Goal: Information Seeking & Learning: Learn about a topic

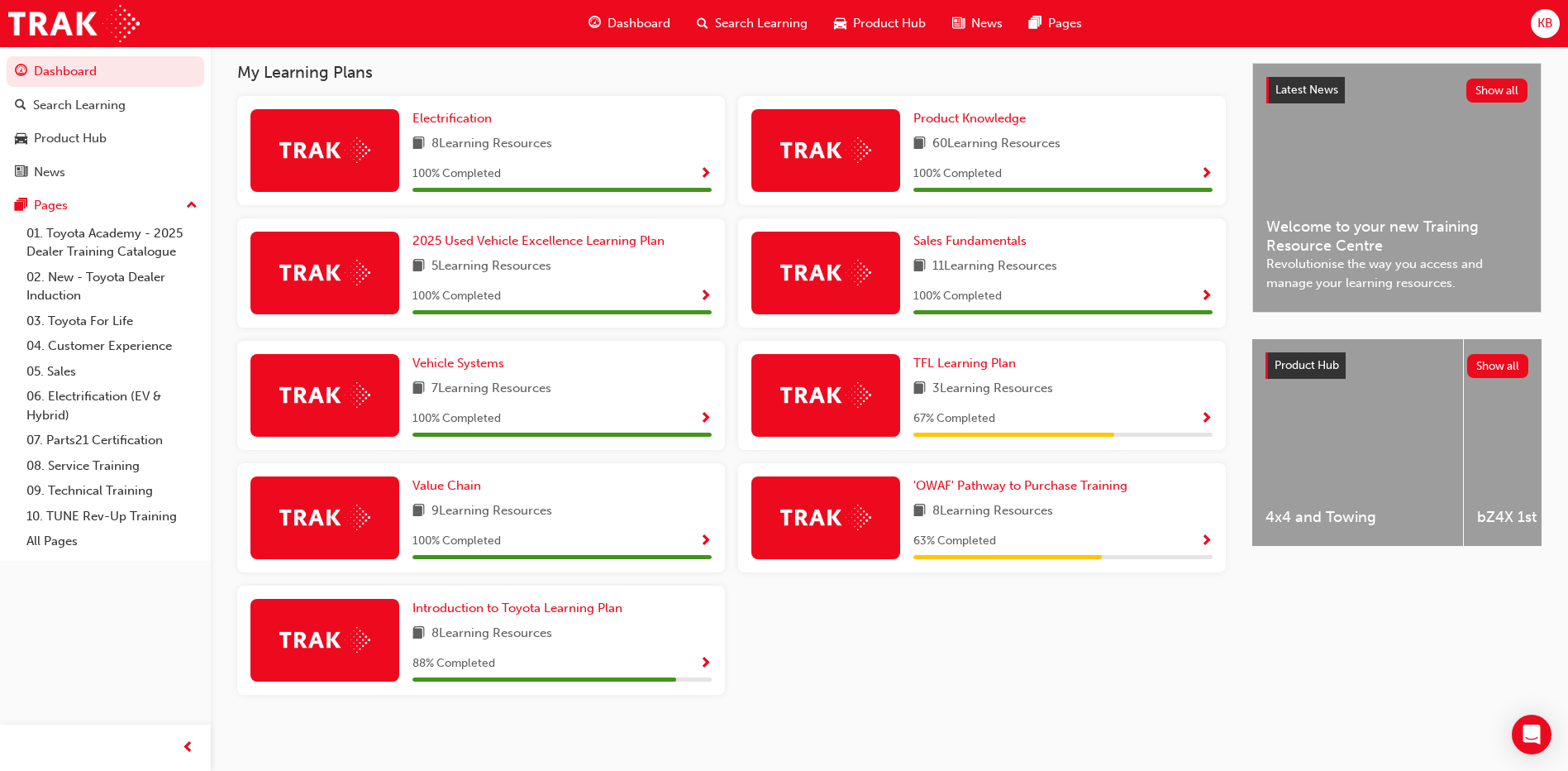
scroll to position [370, 0]
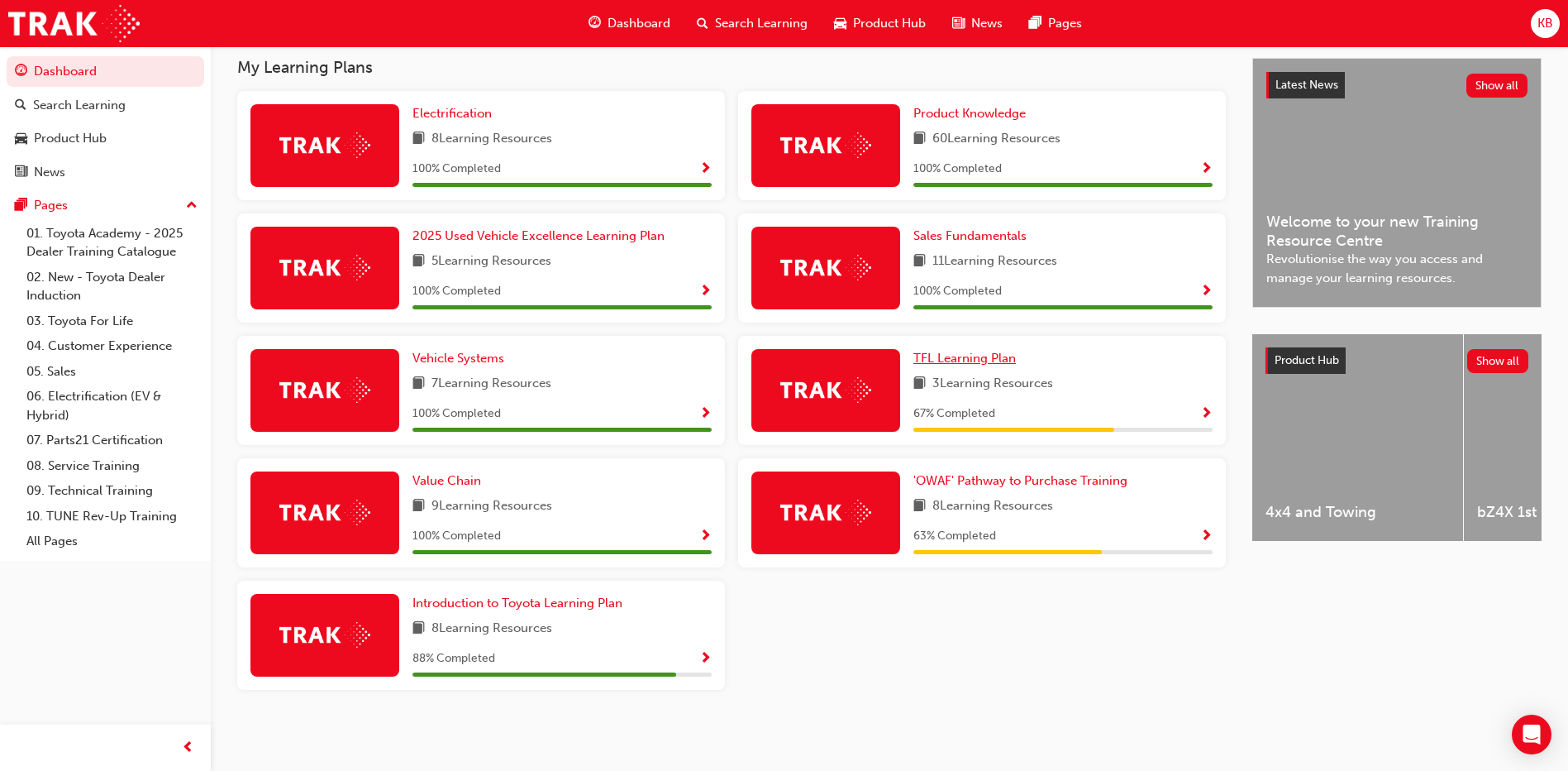
click at [852, 357] on span "TFL Learning Plan" at bounding box center [964, 358] width 103 height 15
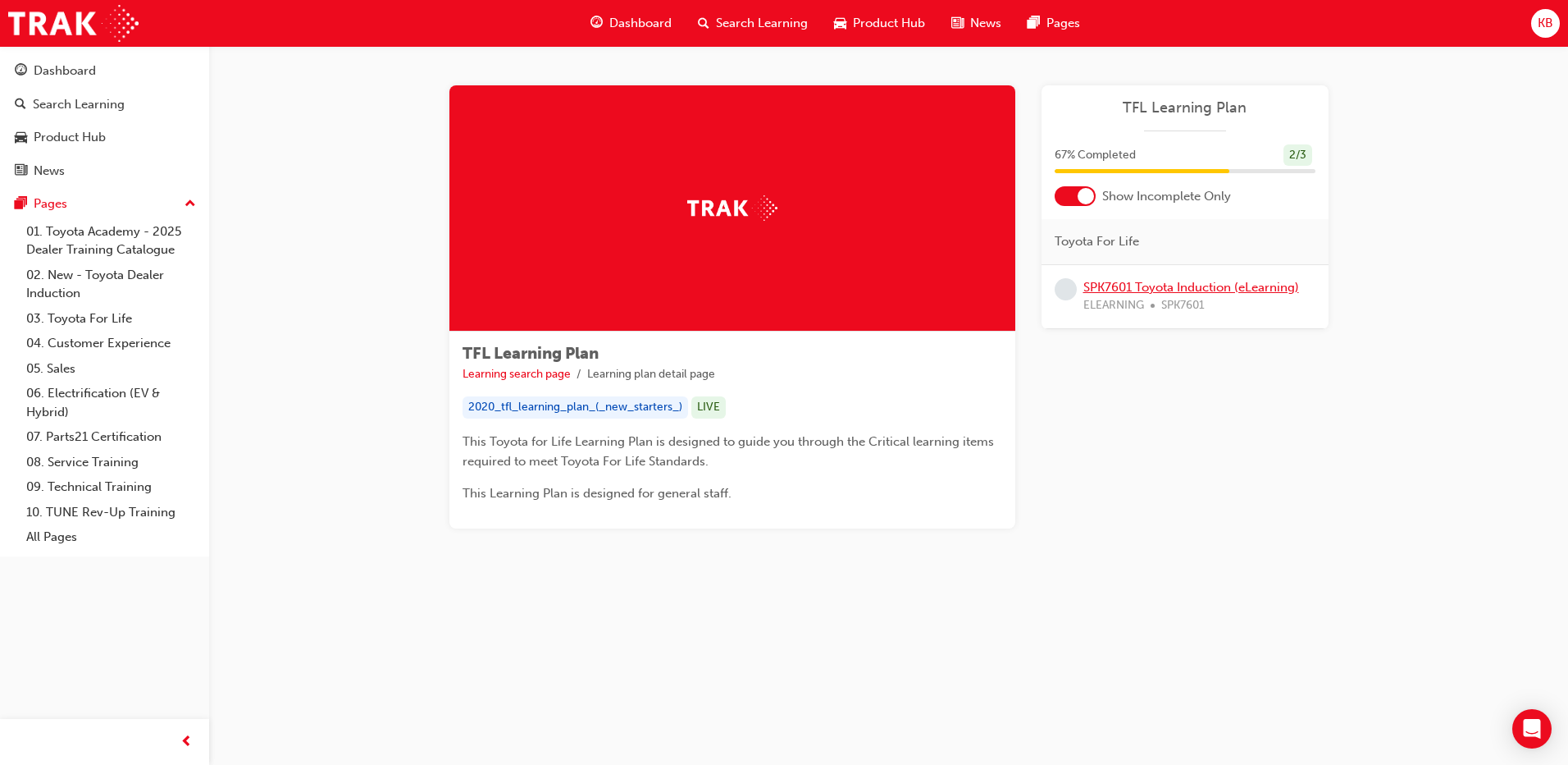
click at [846, 290] on link "SPK7601 Toyota Induction (eLearning)" at bounding box center [1191, 288] width 215 height 15
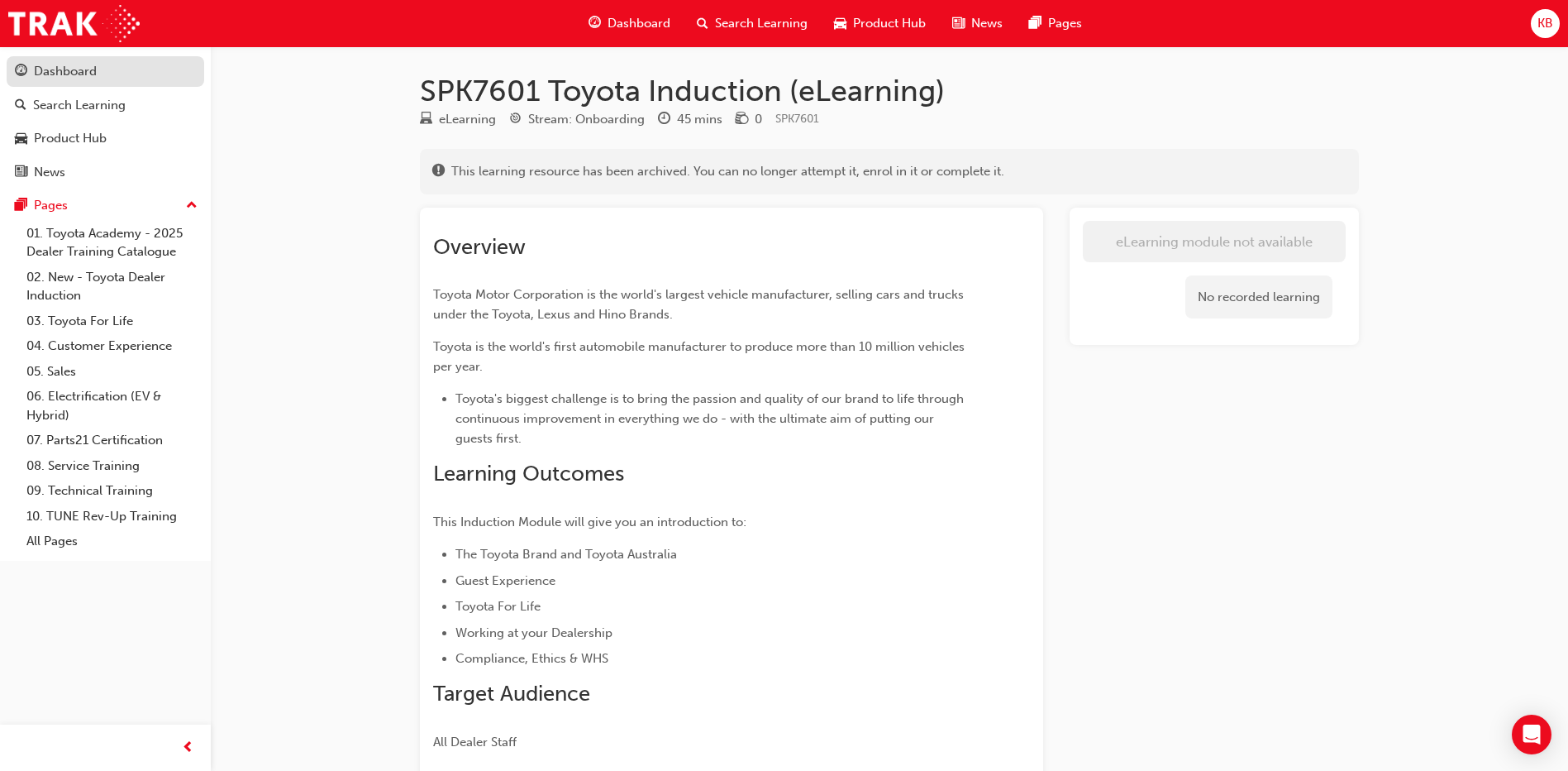
click at [73, 71] on div "Dashboard" at bounding box center [65, 71] width 63 height 19
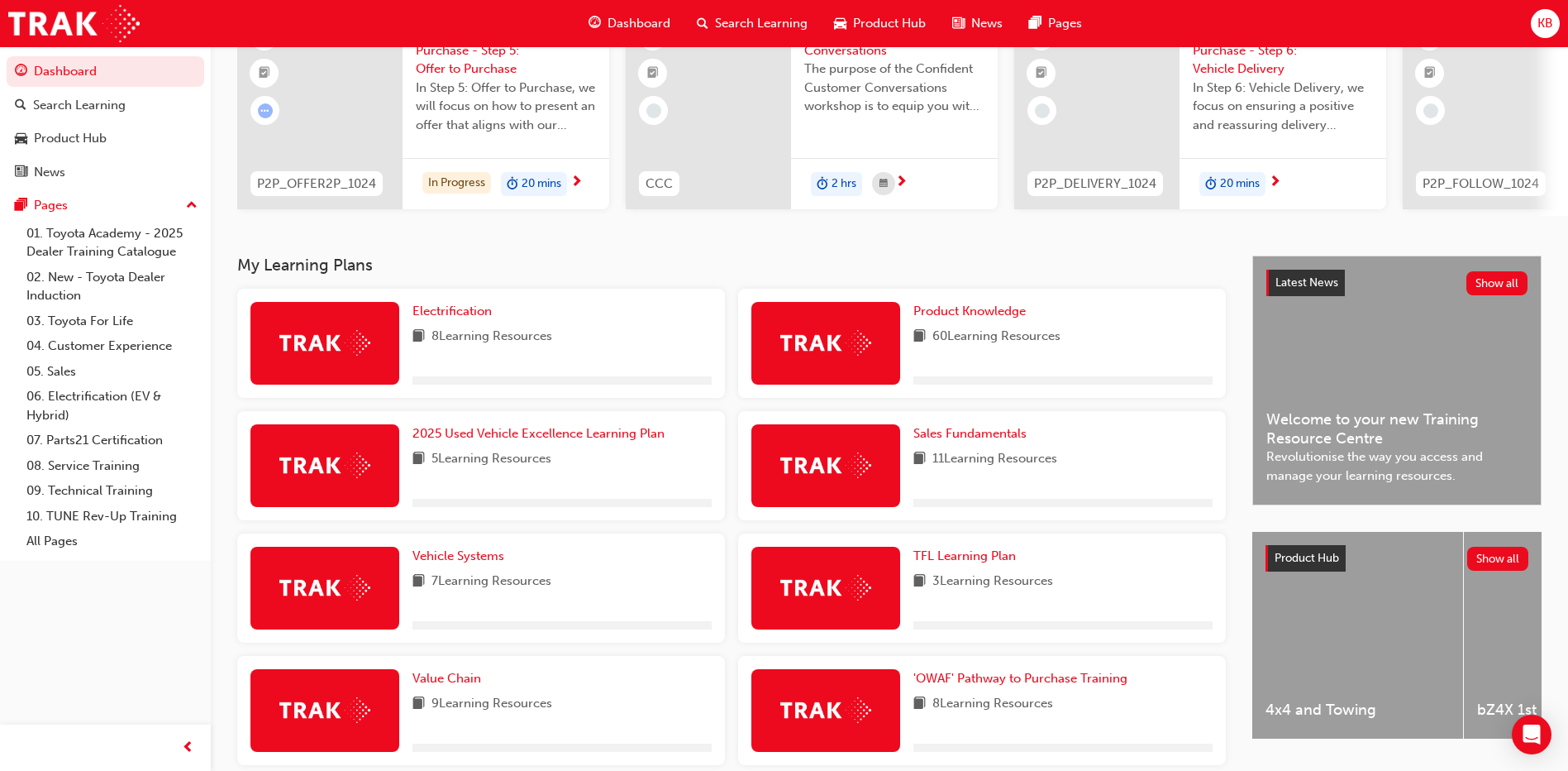
scroll to position [331, 0]
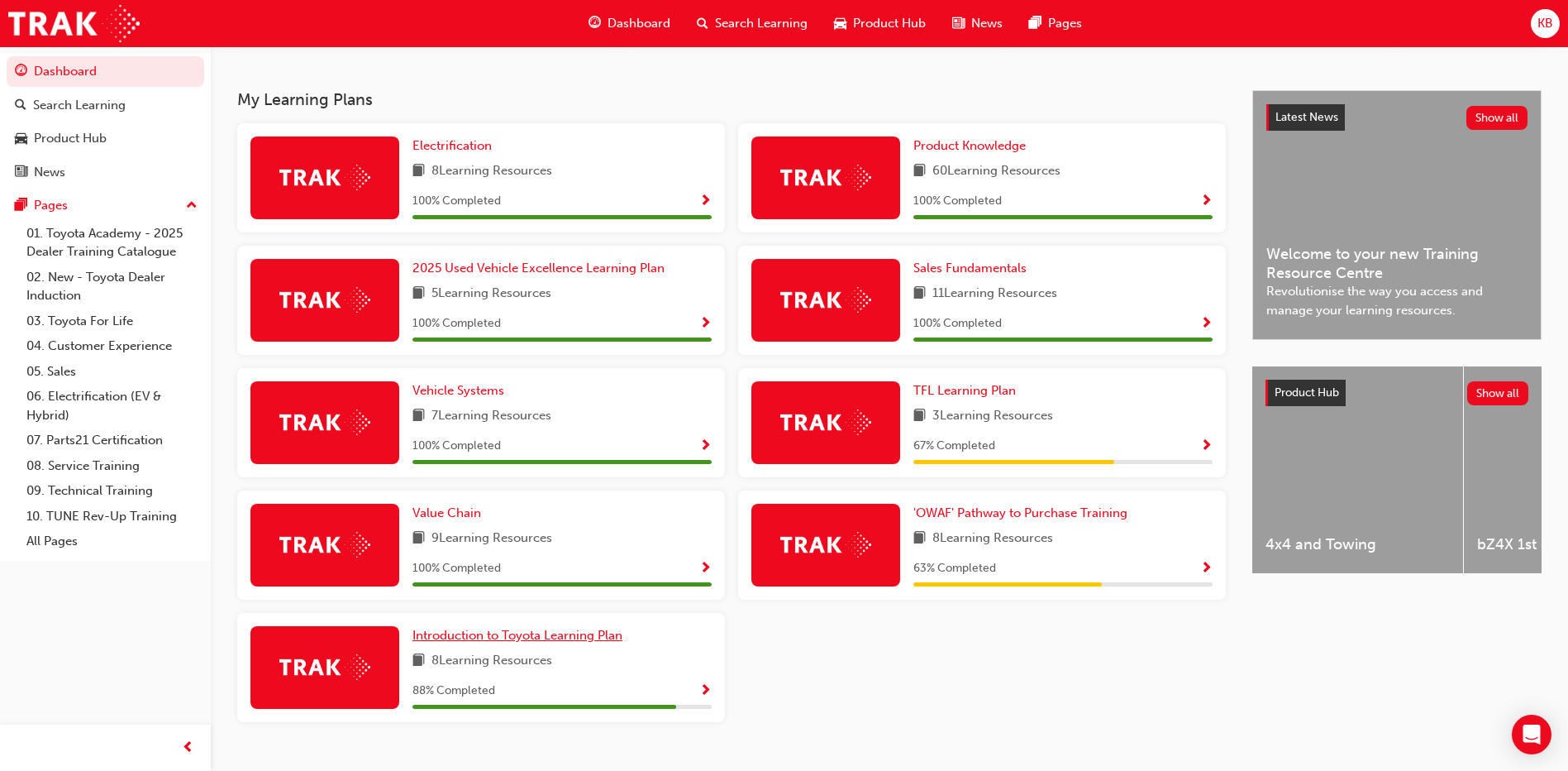
click at [513, 566] on span "Introduction to Toyota Learning Plan" at bounding box center [517, 635] width 210 height 15
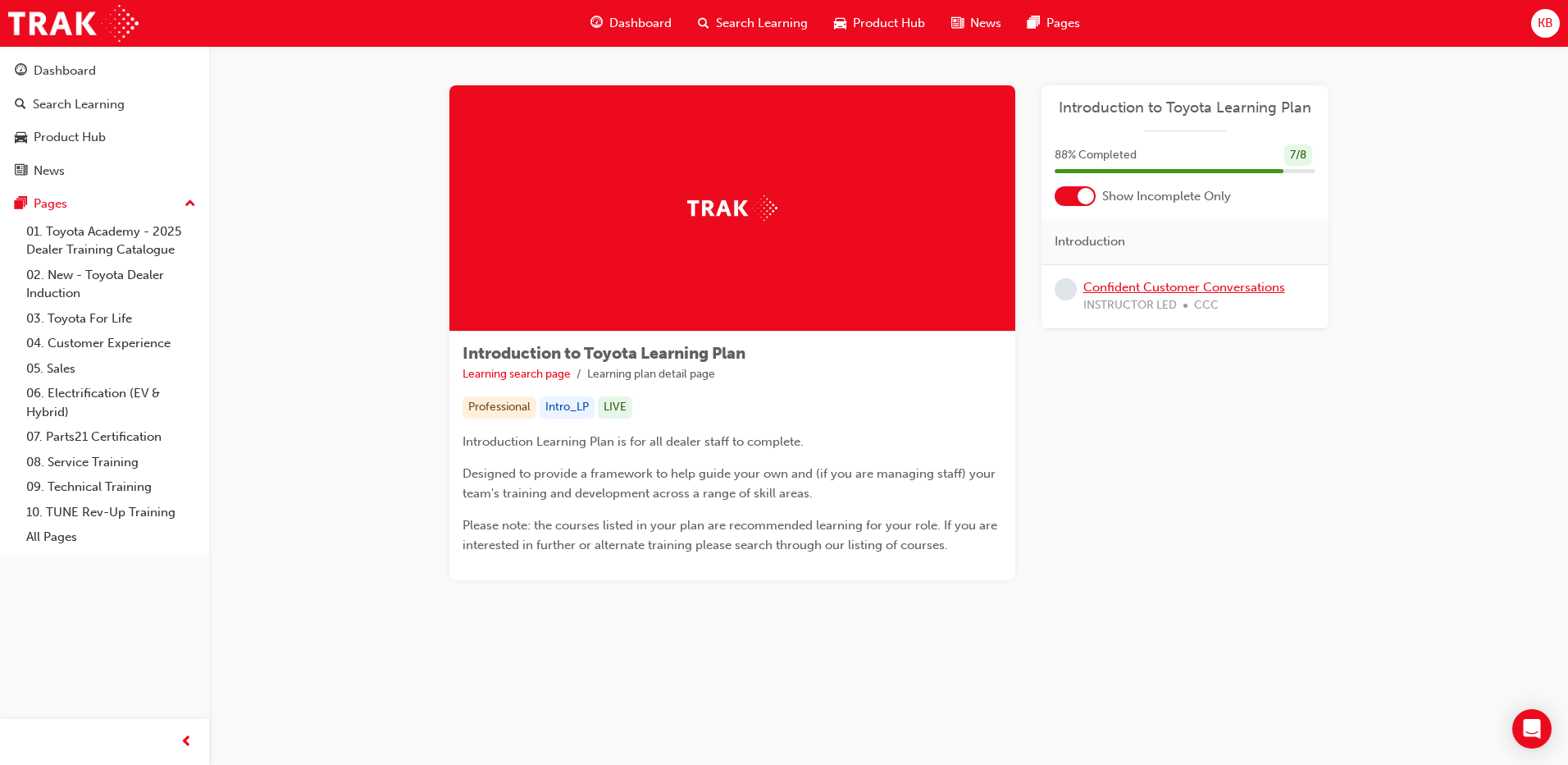
click at [846, 284] on link "Confident Customer Conversations" at bounding box center [1184, 288] width 202 height 15
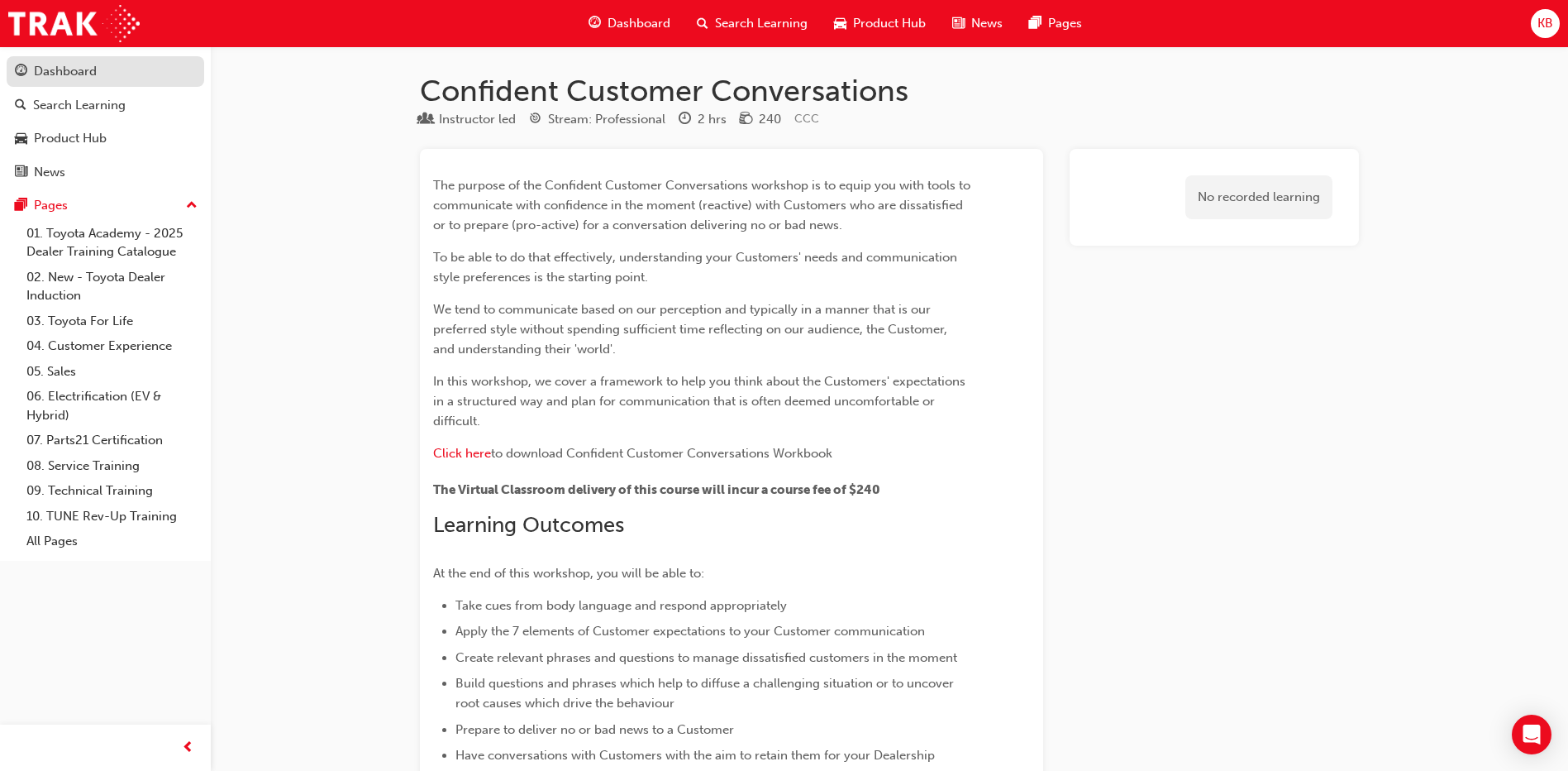
click at [32, 56] on link "Dashboard" at bounding box center [105, 71] width 198 height 31
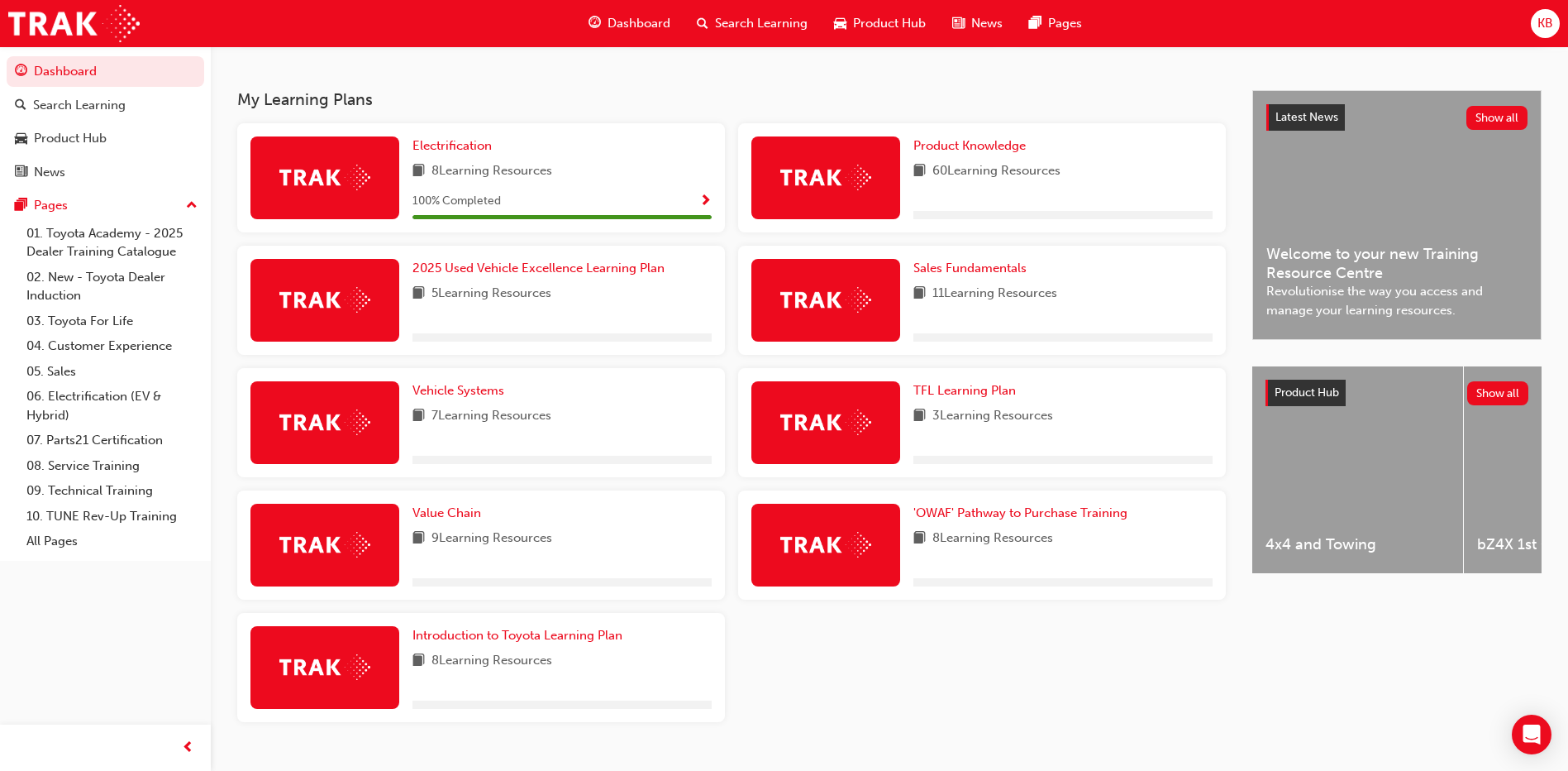
scroll to position [370, 0]
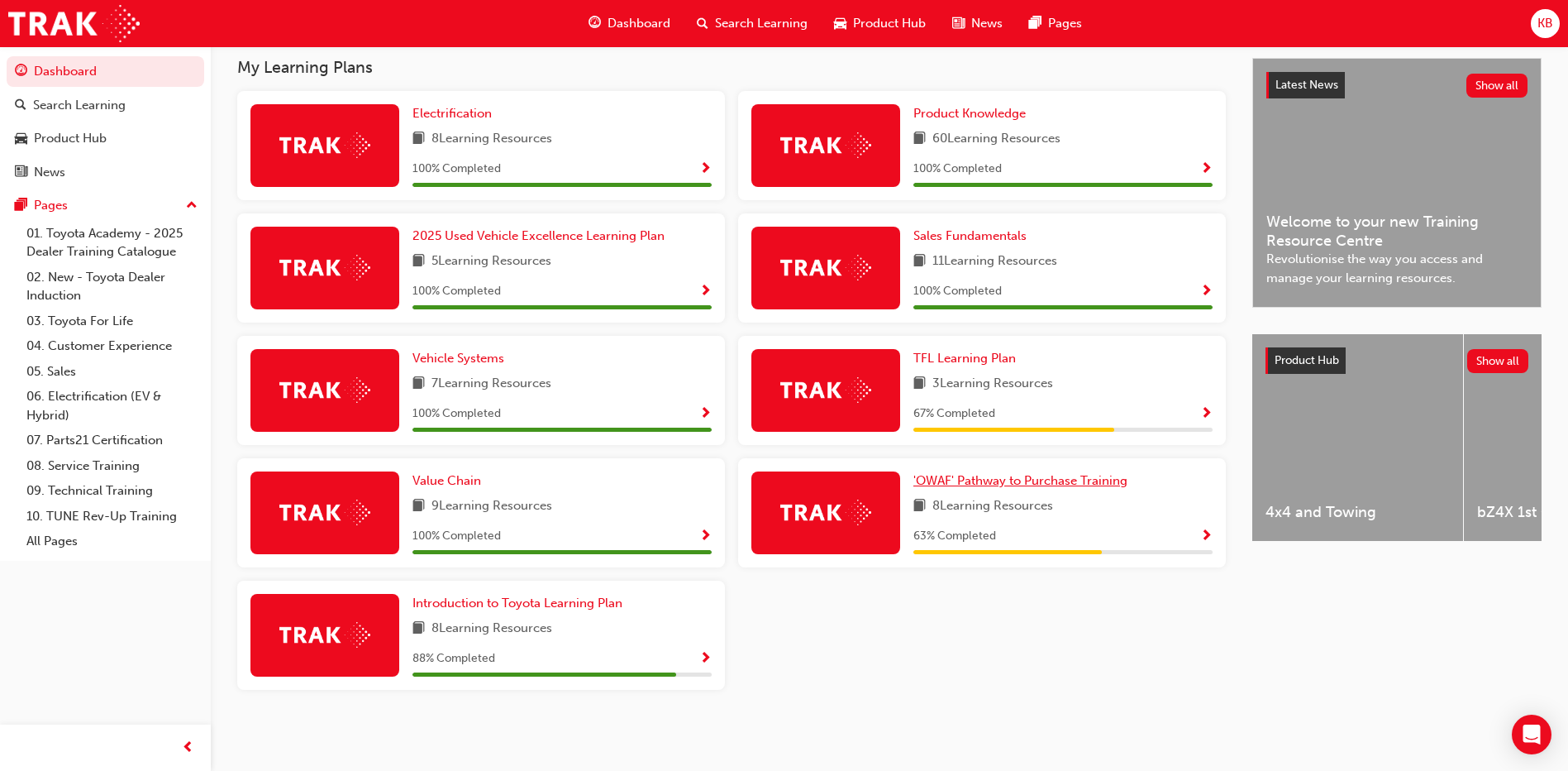
click at [852, 479] on span "'OWAF' Pathway to Purchase Training" at bounding box center [1020, 480] width 214 height 15
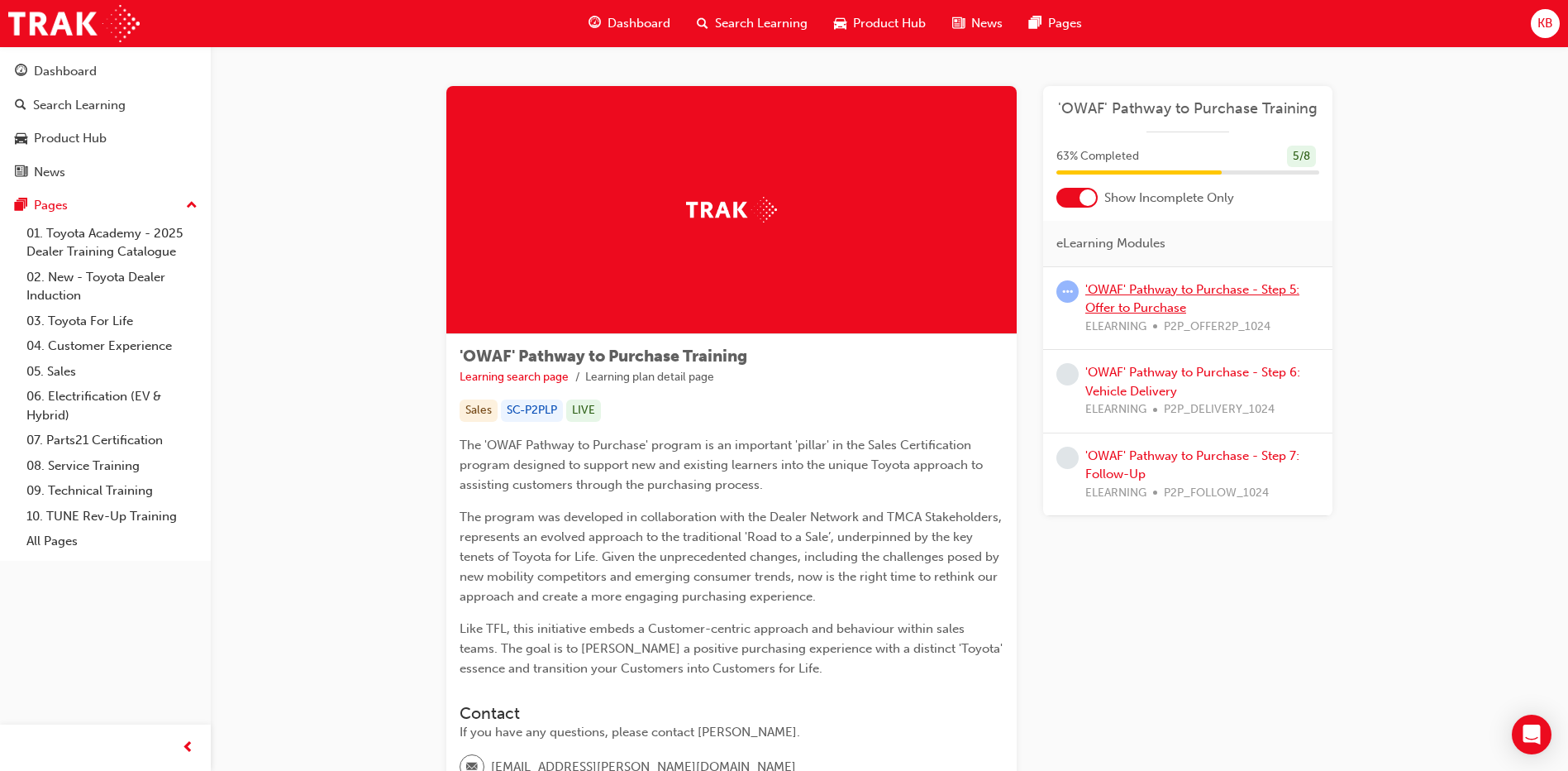
click at [852, 290] on link "'OWAF' Pathway to Purchase - Step 5: Offer to Purchase" at bounding box center [1192, 299] width 214 height 34
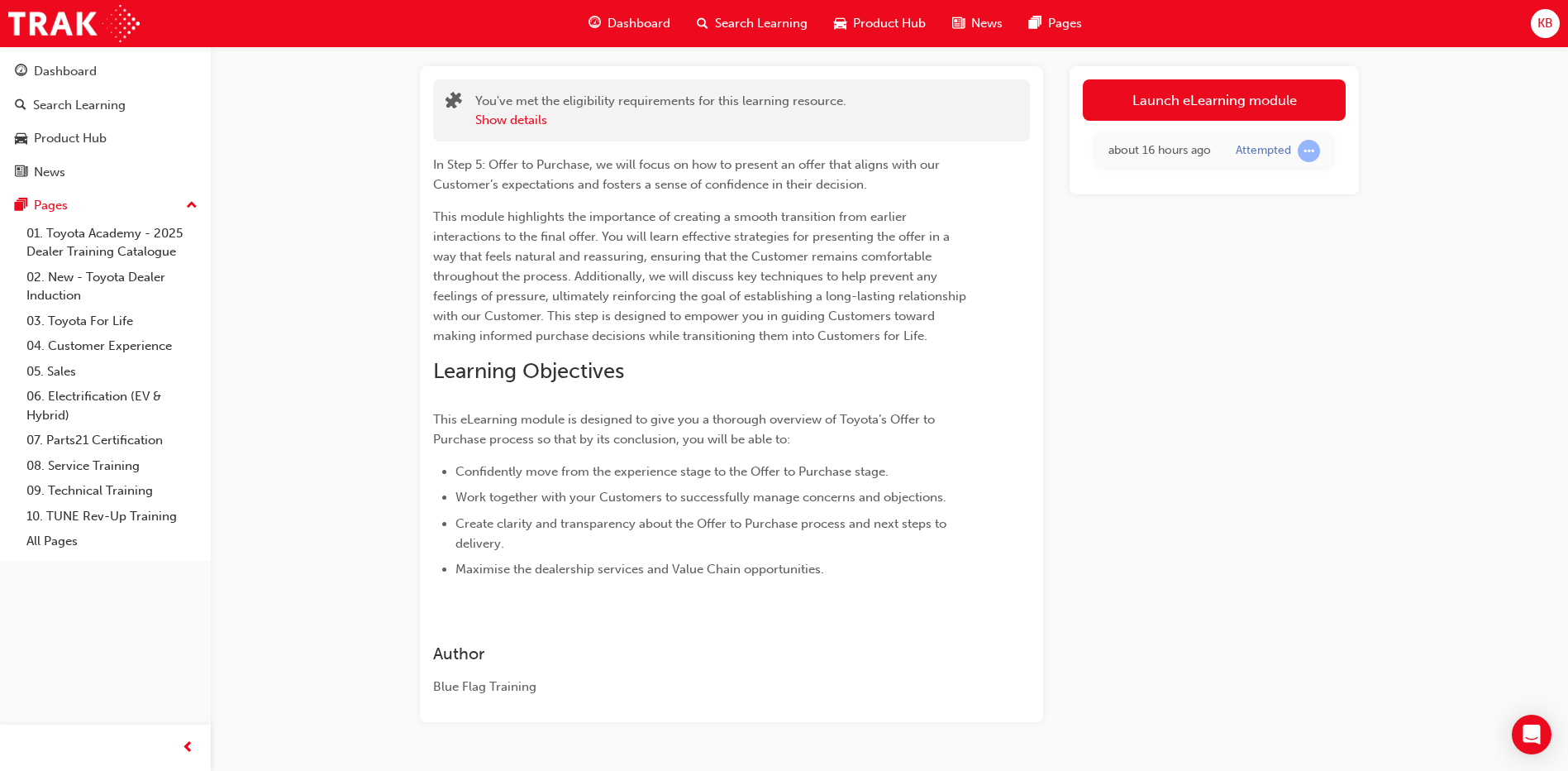
scroll to position [128, 0]
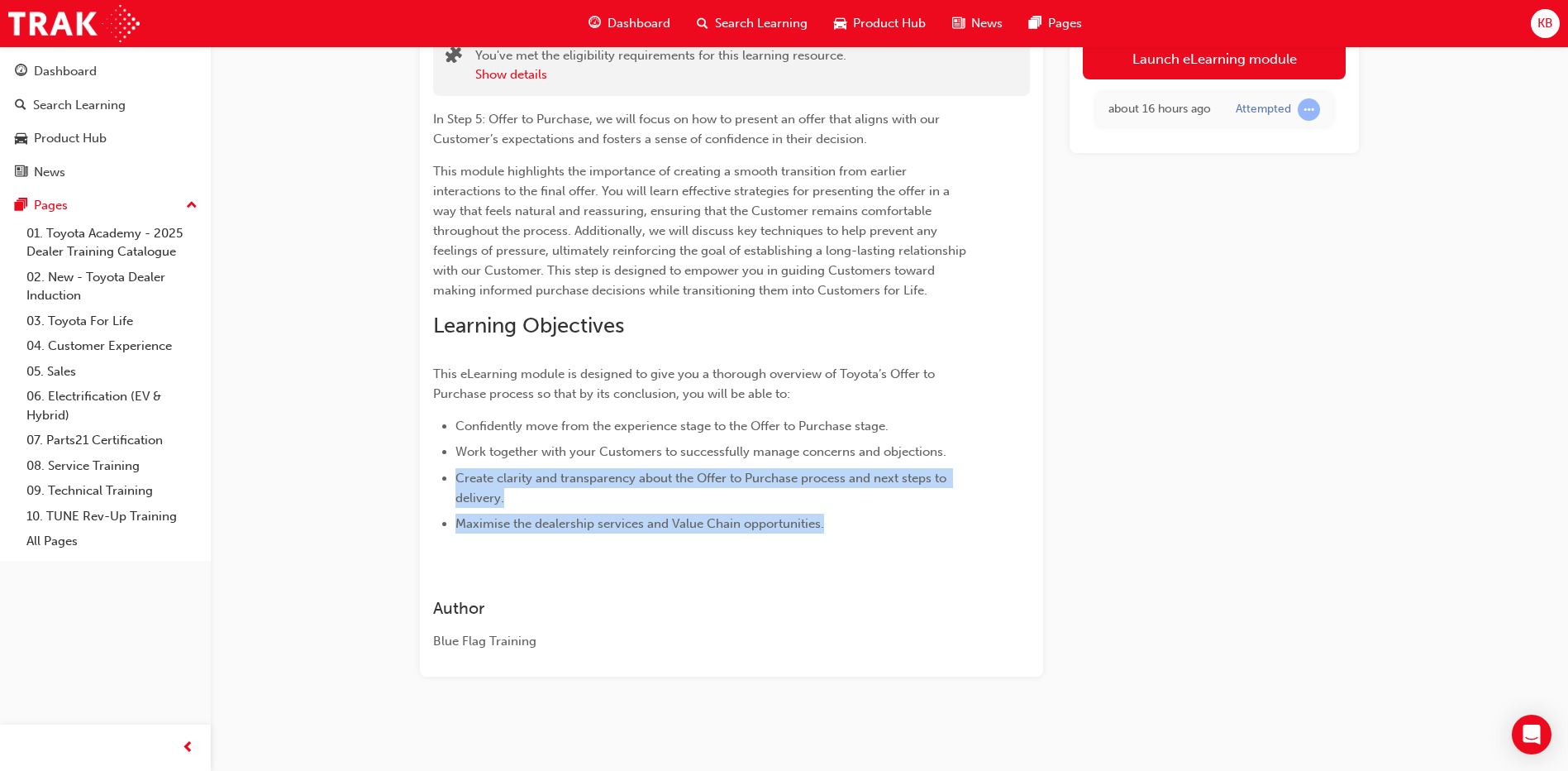
drag, startPoint x: 822, startPoint y: 530, endPoint x: 436, endPoint y: 469, distance: 390.8
click at [436, 469] on ul "Confidently move from the experience stage to the Offer to Purchase stage. Work…" at bounding box center [701, 475] width 537 height 119
click at [852, 532] on li "Maximise the dealership services and Value Chain opportunities." at bounding box center [712, 524] width 515 height 20
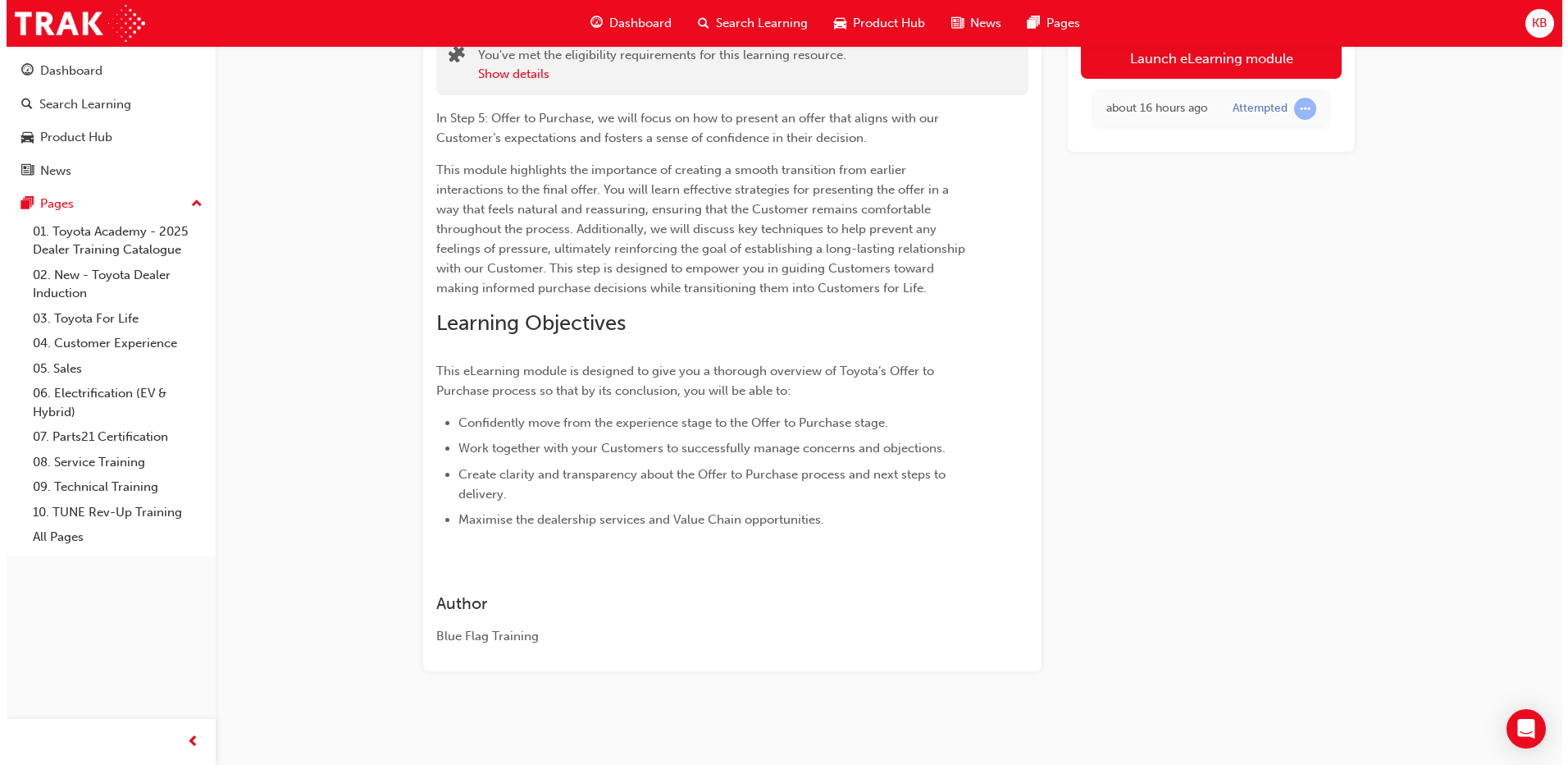
scroll to position [0, 0]
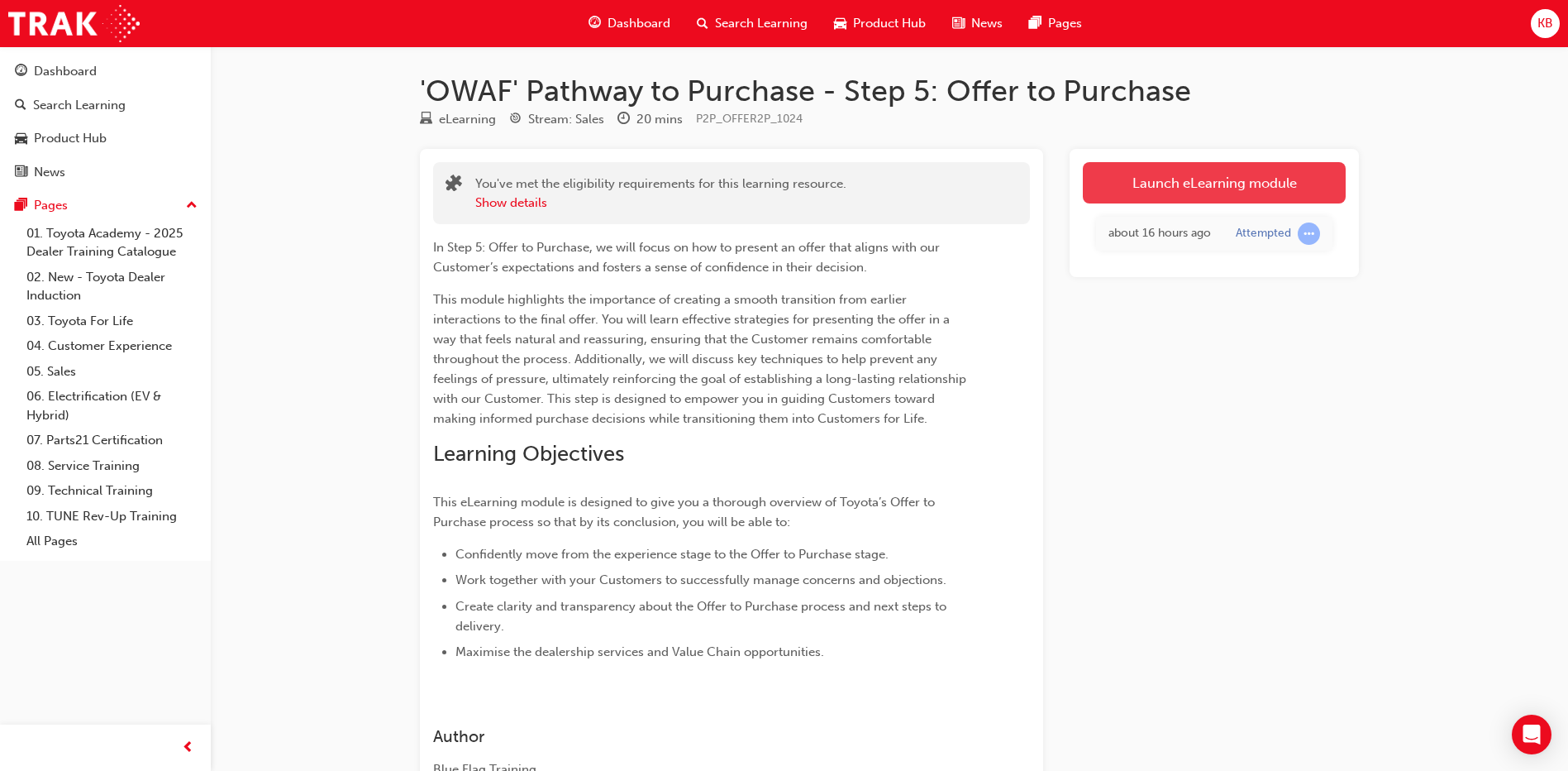
click at [852, 188] on link "Launch eLearning module" at bounding box center [1214, 182] width 263 height 41
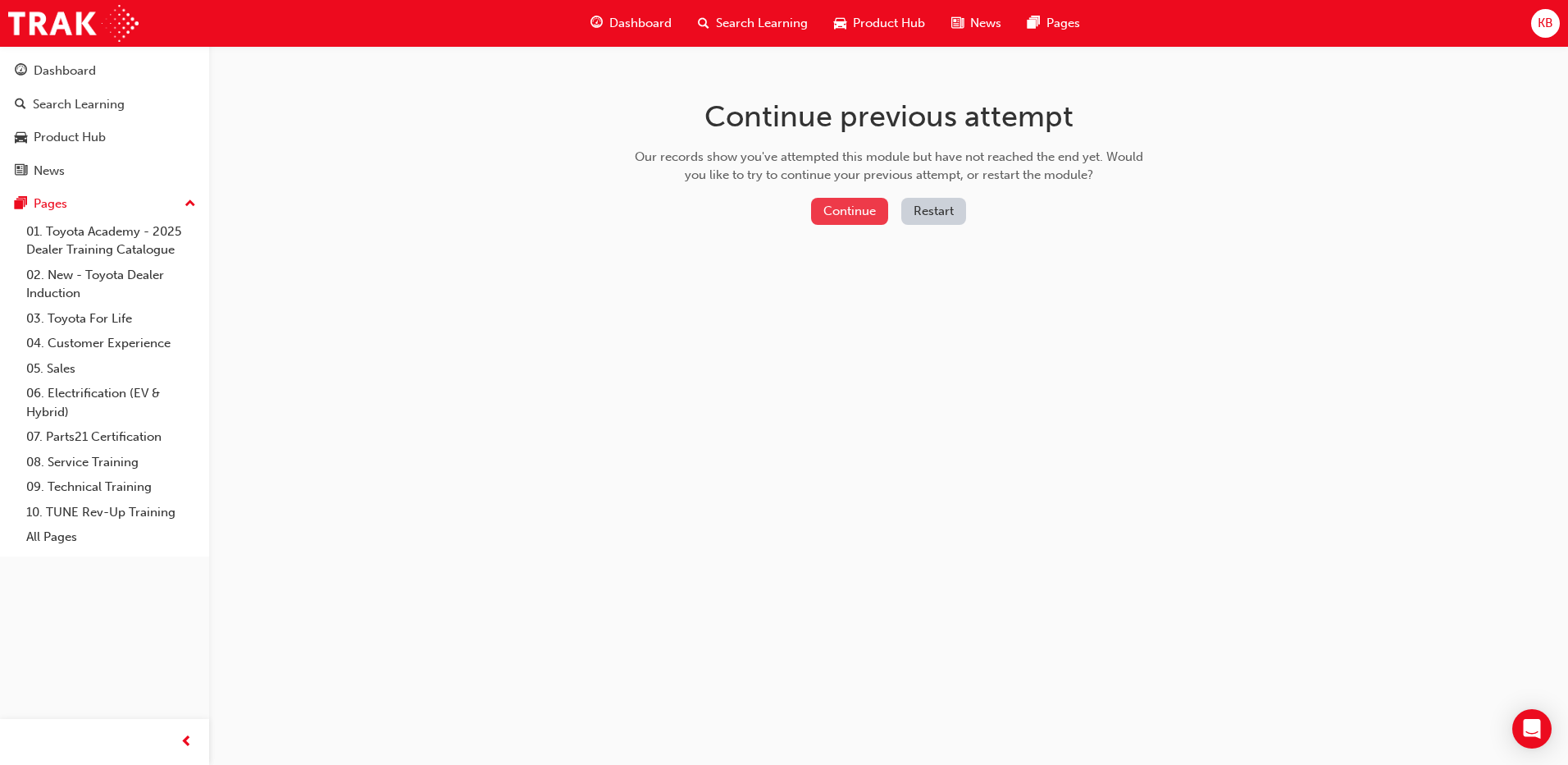
click at [846, 208] on button "Continue" at bounding box center [849, 211] width 77 height 27
